Goal: Task Accomplishment & Management: Use online tool/utility

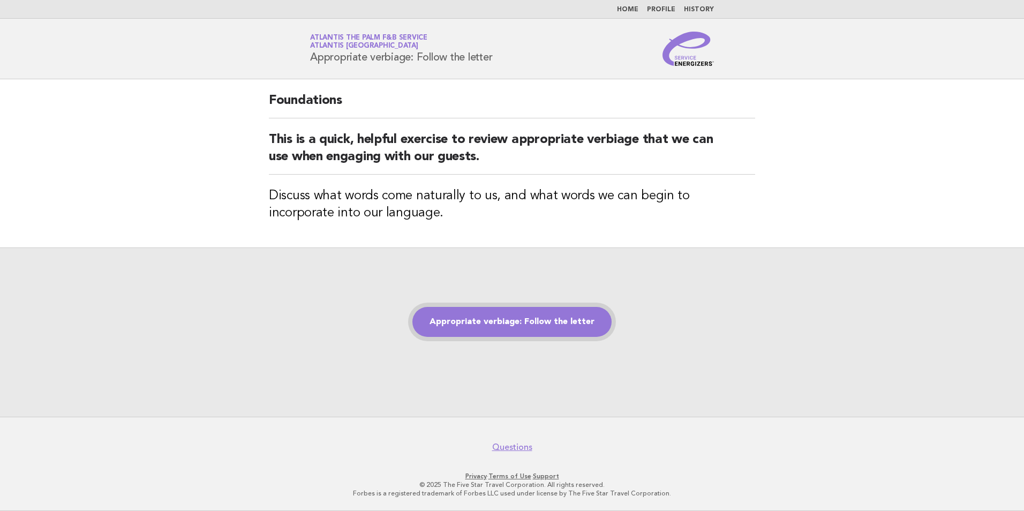
click at [506, 323] on link "Appropriate verbiage: Follow the letter" at bounding box center [511, 322] width 199 height 30
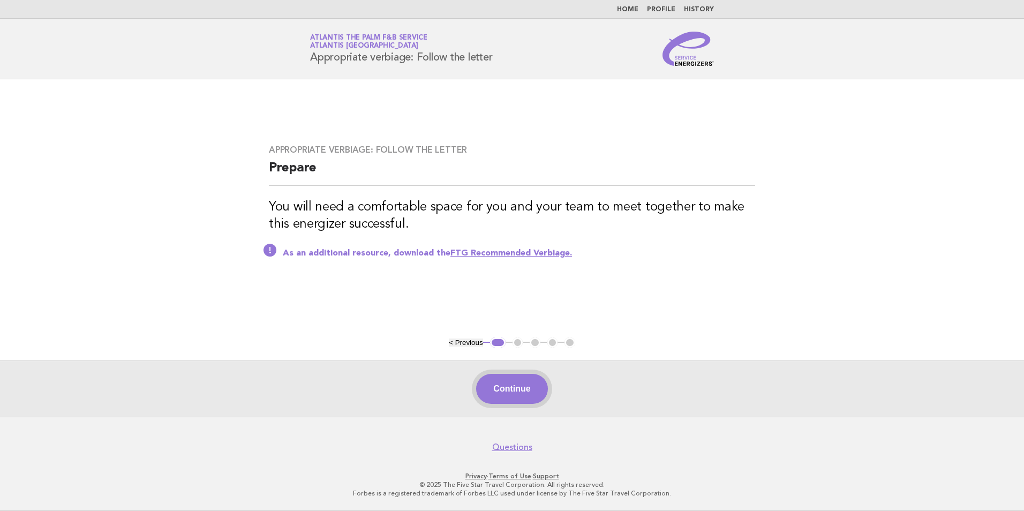
click at [488, 383] on button "Continue" at bounding box center [511, 389] width 71 height 30
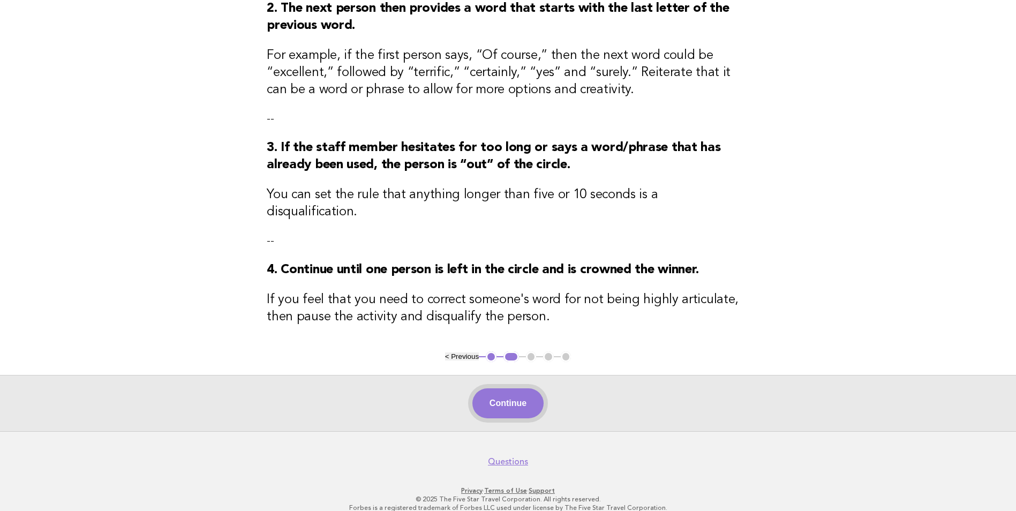
click at [493, 388] on button "Continue" at bounding box center [507, 403] width 71 height 30
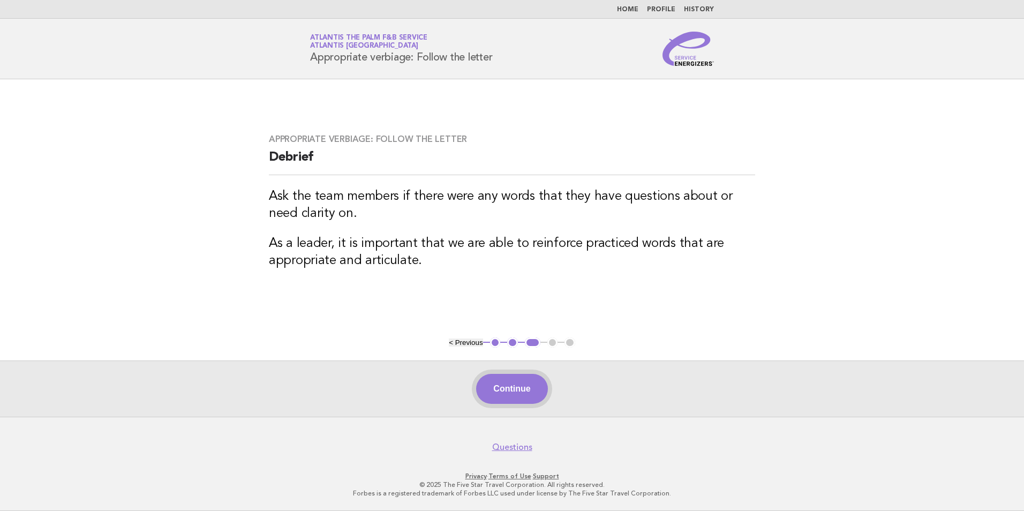
click at [500, 400] on button "Continue" at bounding box center [511, 389] width 71 height 30
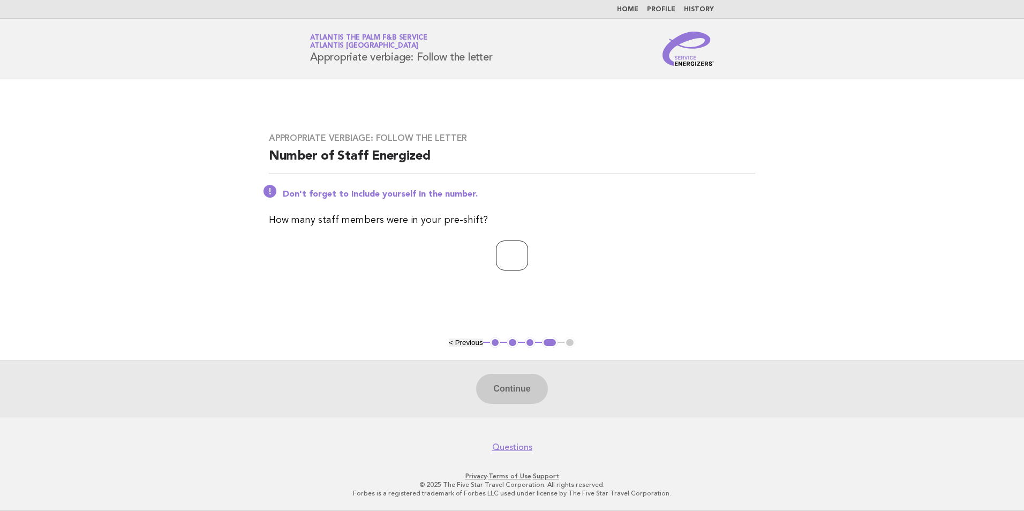
click at [511, 252] on input "number" at bounding box center [512, 255] width 32 height 30
type input "**"
click at [516, 370] on div "Continue" at bounding box center [512, 388] width 1024 height 56
drag, startPoint x: 529, startPoint y: 380, endPoint x: 465, endPoint y: 274, distance: 123.7
click at [529, 380] on button "Continue" at bounding box center [511, 389] width 71 height 30
